Goal: Information Seeking & Learning: Learn about a topic

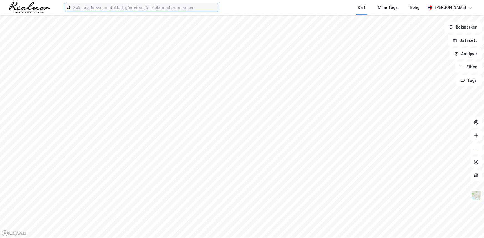
click at [108, 9] on input at bounding box center [145, 7] width 148 height 8
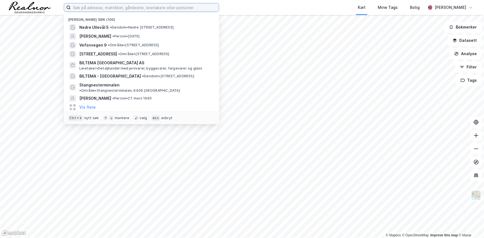
paste input "Holmsbu Bad Eiendom AS"
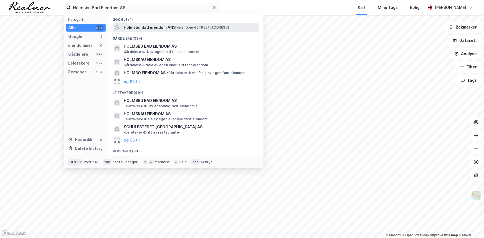
click at [150, 26] on span "Holmsbu Bad eiendom ANS" at bounding box center [150, 27] width 52 height 7
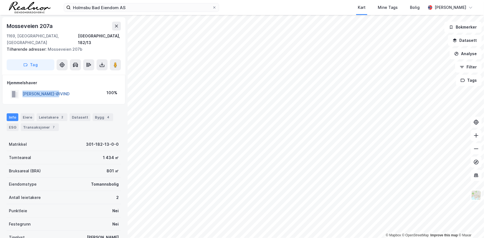
drag, startPoint x: 78, startPoint y: 86, endPoint x: 22, endPoint y: 87, distance: 55.8
click at [22, 89] on div "[PERSON_NAME]-ØIVIND 100%" at bounding box center [64, 94] width 114 height 11
copy button "[PERSON_NAME]-ØIVIND"
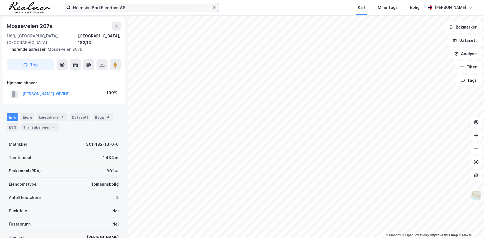
click at [135, 8] on input "Holmsbu Bad Eiendom AS" at bounding box center [142, 7] width 142 height 8
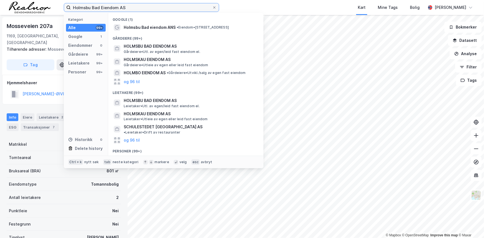
click at [135, 8] on input "Holmsbu Bad Eiendom AS" at bounding box center [142, 7] width 142 height 8
paste input "GNEISVEIEN 12, 2020 Skedsmokorset"
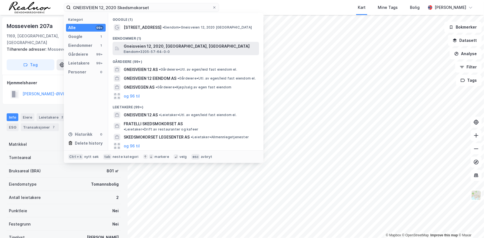
click at [150, 50] on span "Eiendom • 3205-57-64-0-0" at bounding box center [147, 52] width 46 height 4
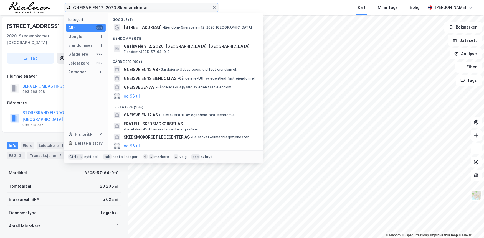
click at [100, 8] on input "GNEISVEIEN 12, 2020 Skedsmokorset" at bounding box center [142, 7] width 142 height 8
paste input "Feiringvegen 23"
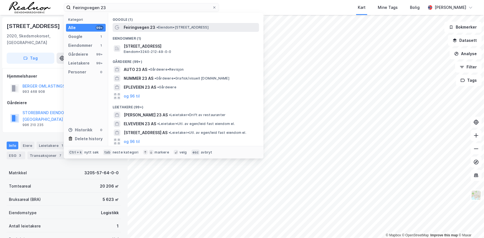
click at [159, 25] on span "• Eiendom • [STREET_ADDRESS]" at bounding box center [182, 27] width 52 height 4
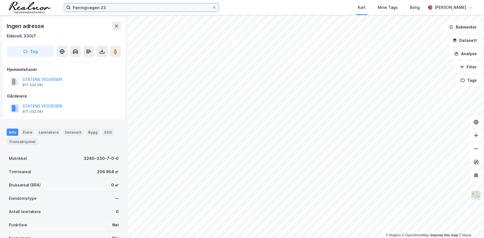
click at [113, 8] on input "Feiringvegen 23" at bounding box center [142, 7] width 142 height 8
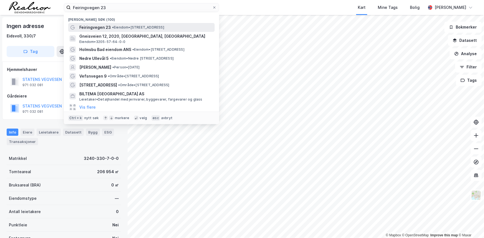
click at [101, 25] on span "Feiringvegen 23" at bounding box center [95, 27] width 32 height 7
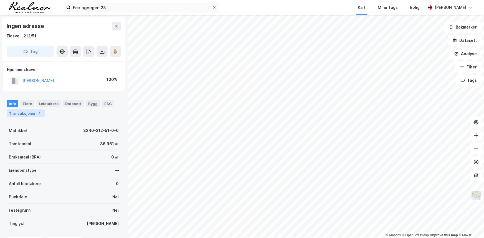
click at [21, 113] on div "Transaksjoner 1" at bounding box center [26, 114] width 38 height 8
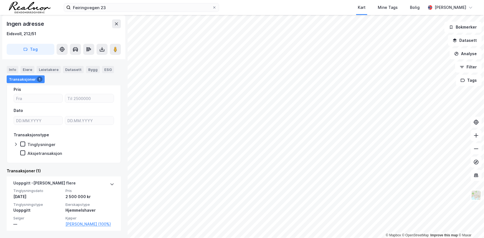
scroll to position [50, 0]
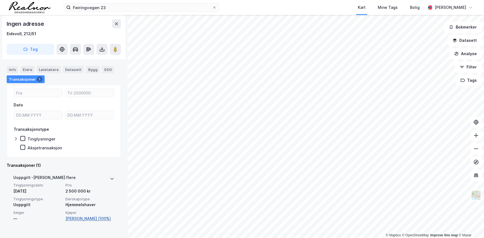
click at [75, 219] on link "[PERSON_NAME] (100%)" at bounding box center [89, 219] width 49 height 7
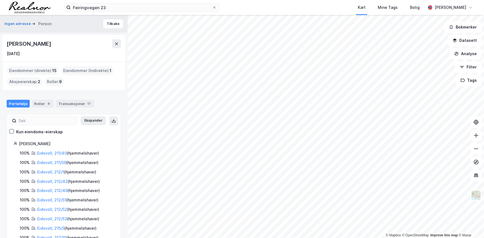
drag, startPoint x: 80, startPoint y: 46, endPoint x: 8, endPoint y: 44, distance: 72.2
click at [8, 44] on div "[PERSON_NAME]" at bounding box center [64, 43] width 114 height 9
copy div "[PERSON_NAME]"
click at [125, 10] on input "Feiringvegen 23" at bounding box center [142, 7] width 142 height 8
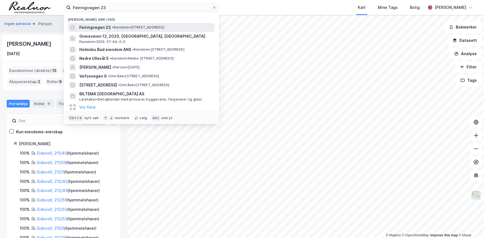
click at [103, 26] on span "Feiringvegen 23" at bounding box center [95, 27] width 32 height 7
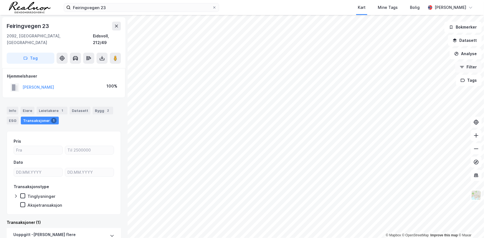
click at [471, 65] on button "Filter" at bounding box center [468, 67] width 27 height 11
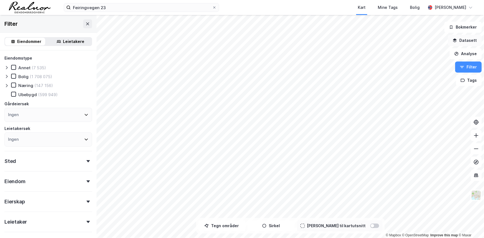
click at [467, 42] on button "Datasett" at bounding box center [465, 40] width 34 height 11
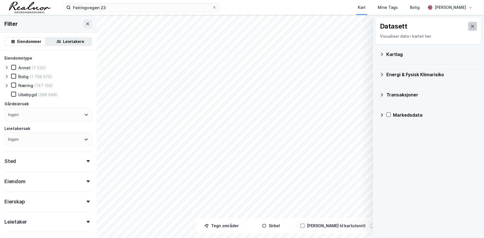
click at [471, 26] on icon at bounding box center [473, 26] width 4 height 4
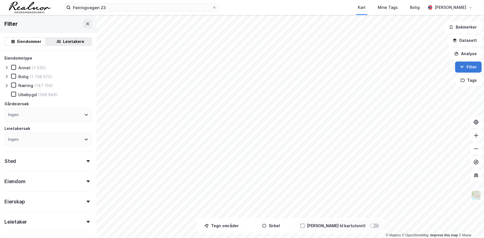
click at [464, 70] on button "Filter" at bounding box center [468, 67] width 27 height 11
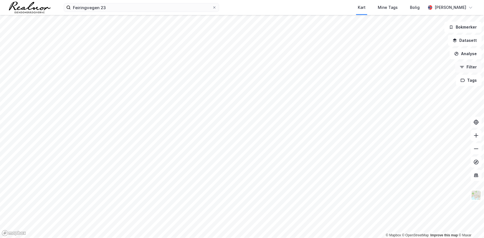
click at [464, 69] on button "Filter" at bounding box center [468, 67] width 27 height 11
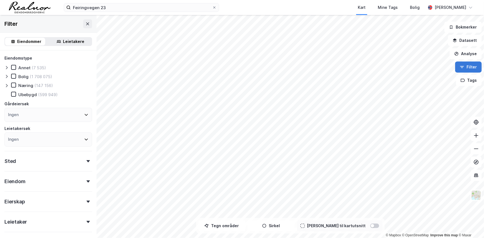
click at [464, 69] on button "Filter" at bounding box center [468, 67] width 27 height 11
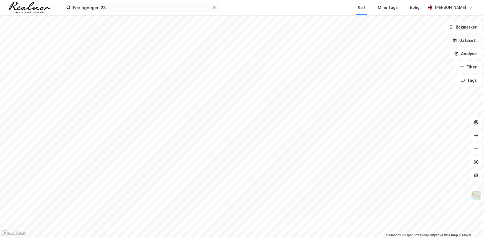
click at [468, 41] on button "Datasett" at bounding box center [465, 40] width 34 height 11
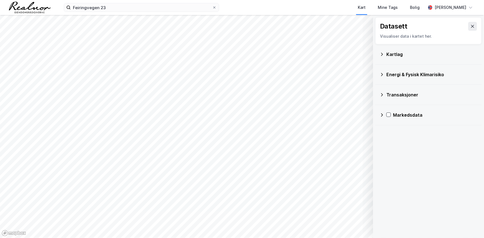
click at [383, 54] on icon at bounding box center [382, 54] width 2 height 3
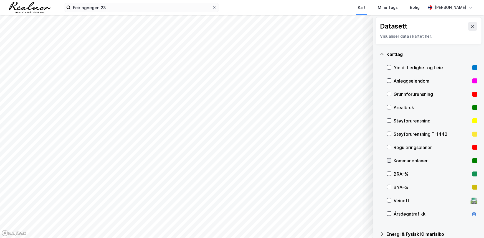
click at [388, 159] on icon at bounding box center [389, 161] width 4 height 4
click at [391, 147] on icon at bounding box center [389, 147] width 4 height 4
click at [390, 161] on icon at bounding box center [389, 161] width 3 height 2
click at [390, 146] on icon at bounding box center [389, 147] width 4 height 4
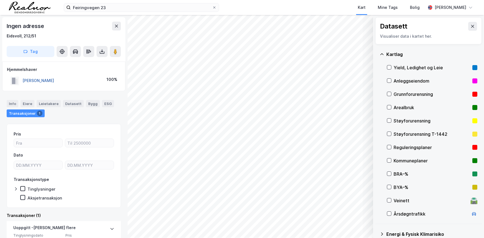
click at [0, 0] on button "[PERSON_NAME]" at bounding box center [0, 0] width 0 height 0
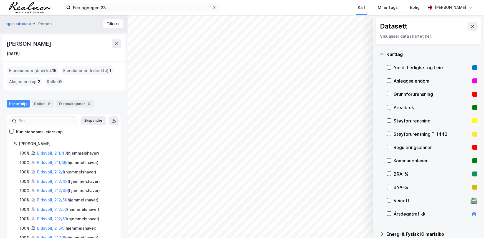
scroll to position [108, 0]
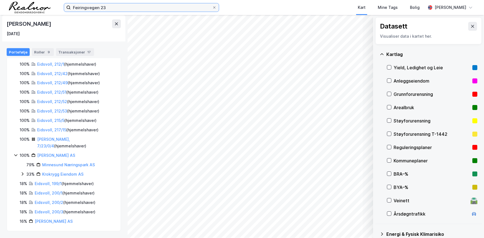
click at [123, 10] on input "Feiringvegen 23" at bounding box center [142, 7] width 142 height 8
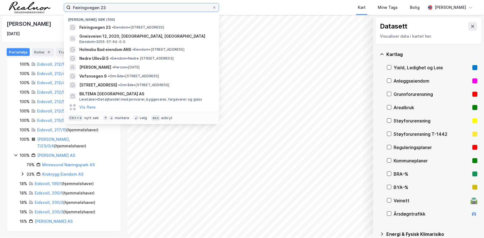
click at [123, 10] on input "Feiringvegen 23" at bounding box center [142, 7] width 142 height 8
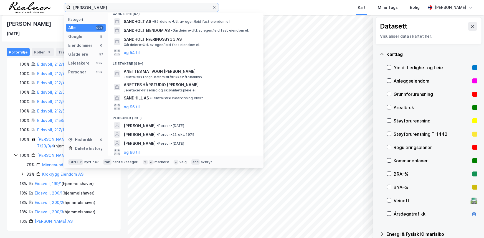
scroll to position [52, 0]
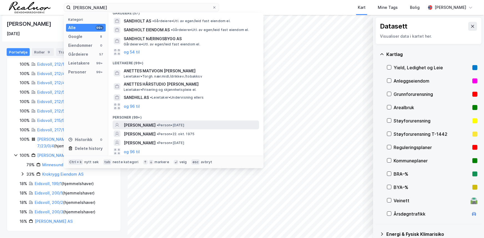
click at [225, 125] on div "[PERSON_NAME] • Person • [DATE]" at bounding box center [191, 125] width 134 height 7
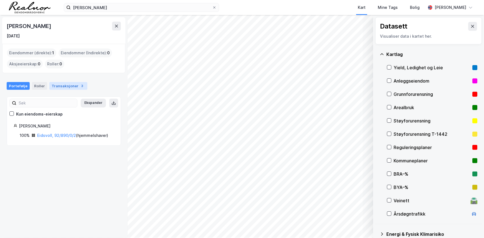
click at [67, 87] on div "Transaksjoner 3" at bounding box center [68, 86] width 38 height 8
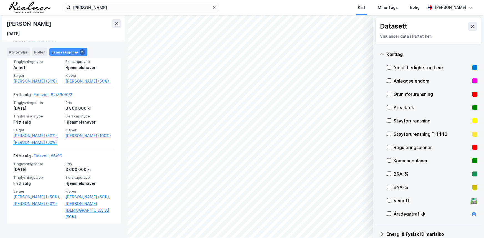
scroll to position [156, 0]
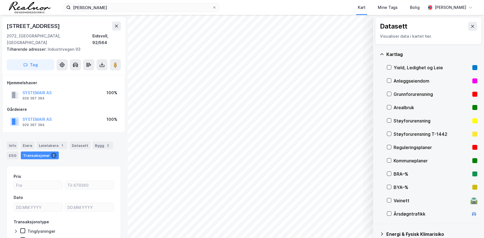
scroll to position [25, 0]
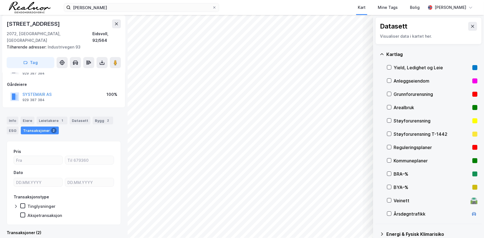
scroll to position [18, 0]
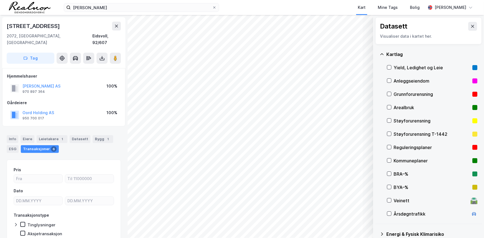
scroll to position [18, 0]
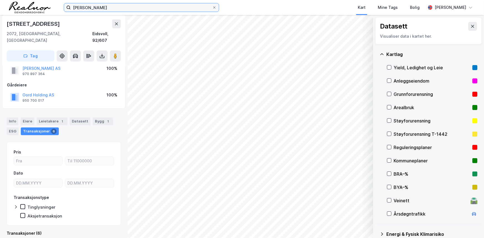
click at [116, 9] on input "[PERSON_NAME]" at bounding box center [142, 7] width 142 height 8
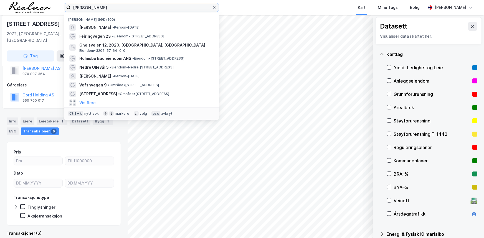
click at [116, 9] on input "[PERSON_NAME]" at bounding box center [142, 7] width 142 height 8
click at [115, 9] on input "[PERSON_NAME]" at bounding box center [142, 7] width 142 height 8
type input "[PERSON_NAME]"
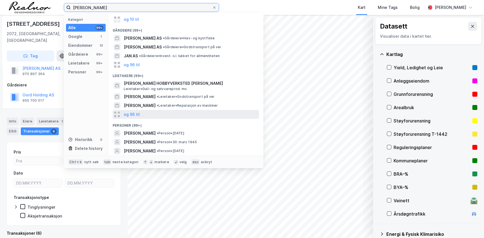
scroll to position [75, 0]
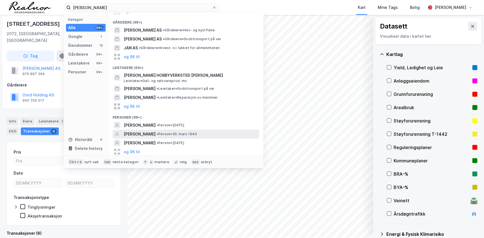
click at [152, 135] on span "[PERSON_NAME]" at bounding box center [140, 134] width 32 height 7
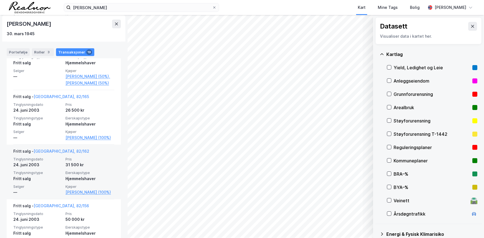
scroll to position [731, 0]
